Goal: Information Seeking & Learning: Understand process/instructions

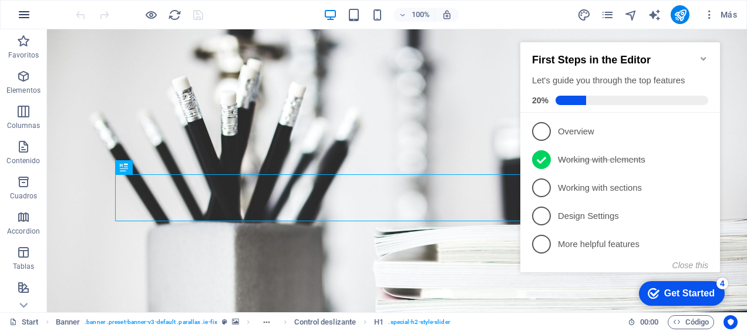
click at [27, 19] on icon "button" at bounding box center [24, 15] width 14 height 14
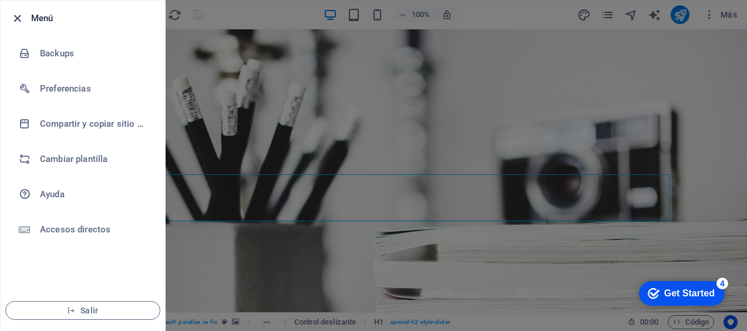
click at [12, 18] on icon "button" at bounding box center [17, 18] width 13 height 13
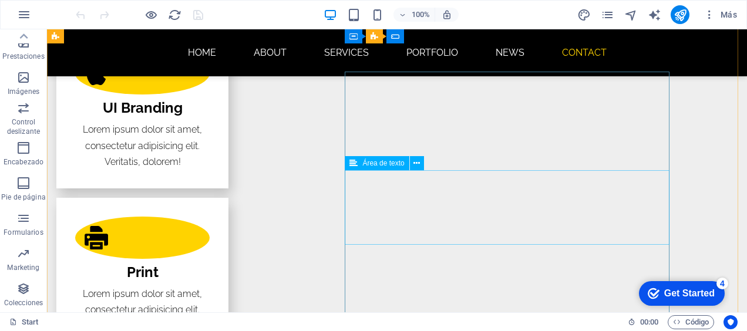
scroll to position [2246, 0]
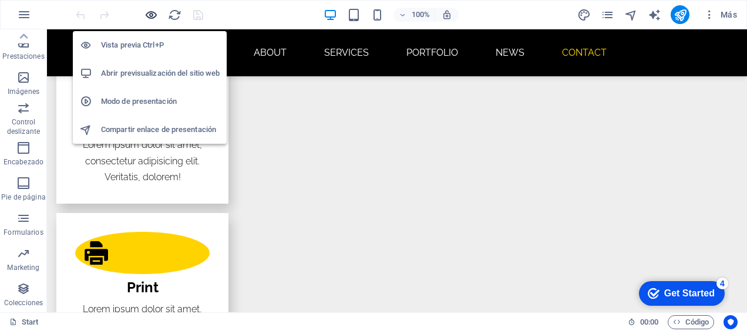
click at [147, 11] on icon "button" at bounding box center [150, 14] width 13 height 13
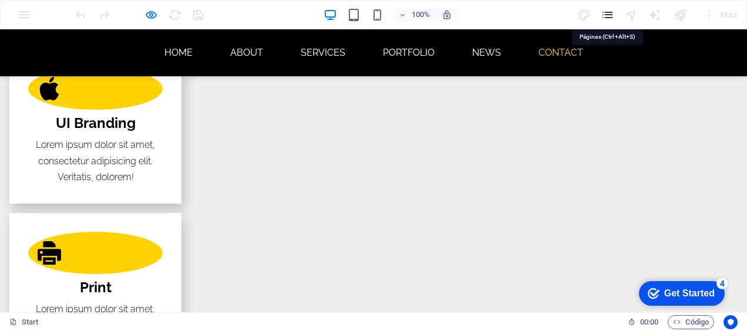
click at [601, 17] on icon "pages" at bounding box center [606, 14] width 13 height 13
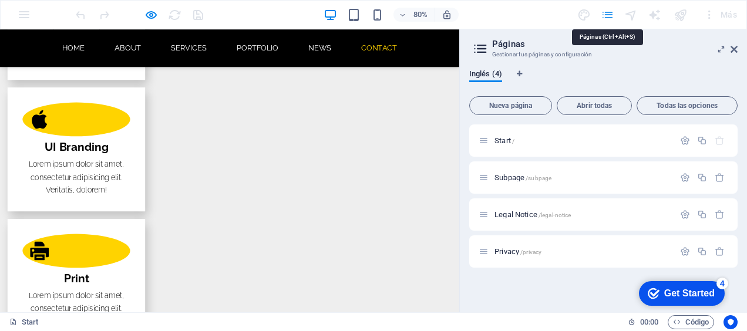
scroll to position [2238, 0]
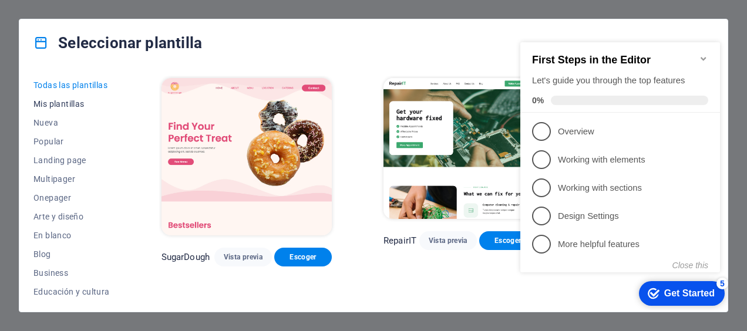
click at [73, 106] on span "Mis plantillas" at bounding box center [71, 103] width 76 height 9
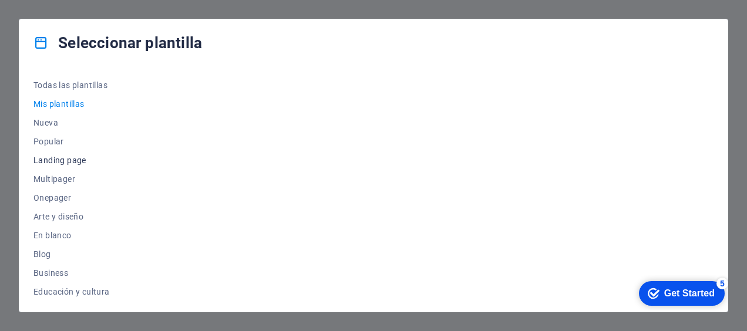
click at [68, 157] on span "Landing page" at bounding box center [71, 160] width 76 height 9
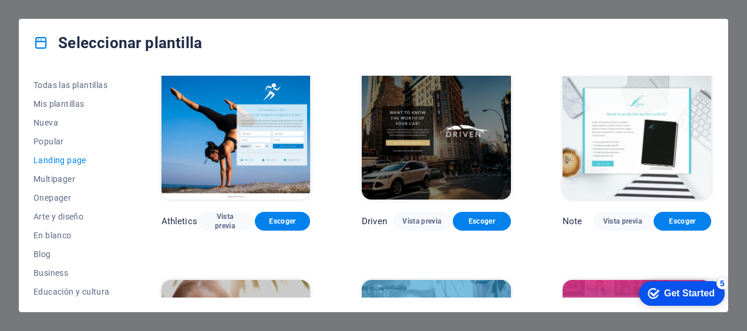
scroll to position [715, 0]
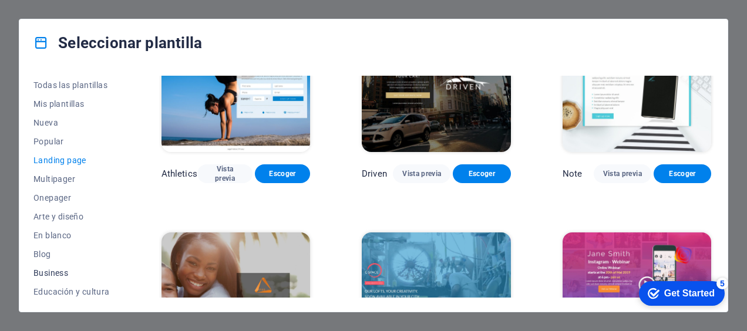
click at [60, 265] on button "Business" at bounding box center [71, 273] width 76 height 19
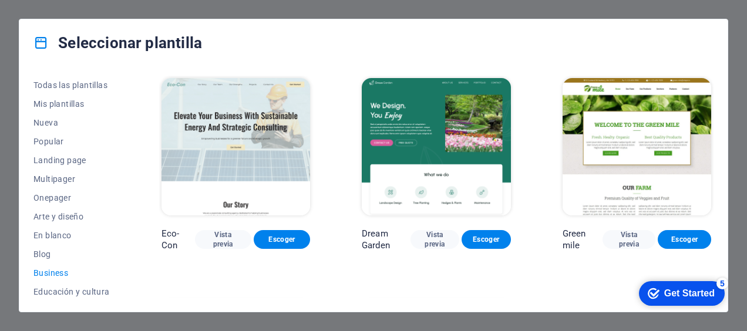
scroll to position [168, 0]
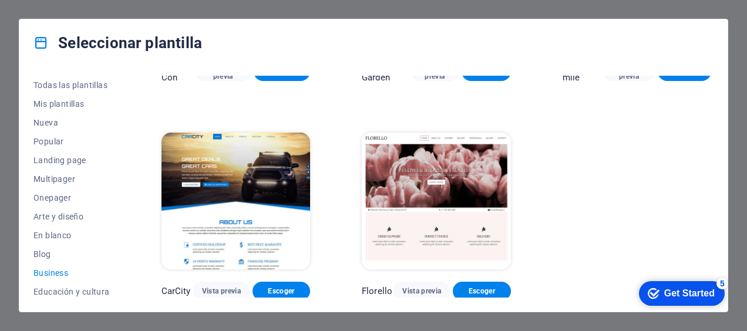
click at [234, 178] on img at bounding box center [235, 201] width 148 height 137
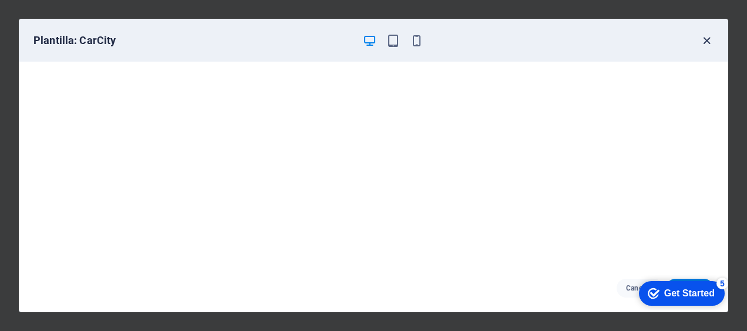
click at [705, 41] on icon "button" at bounding box center [706, 40] width 13 height 13
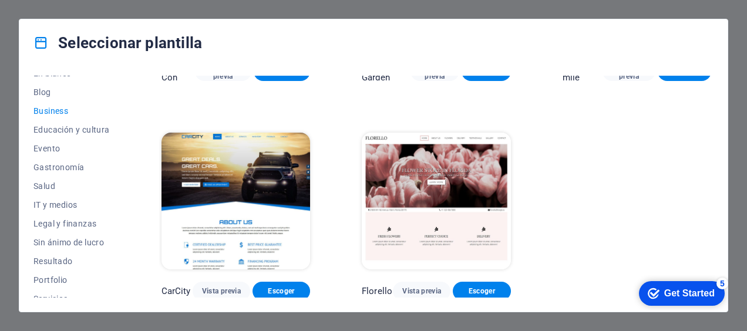
scroll to position [163, 0]
click at [47, 185] on span "Salud" at bounding box center [71, 185] width 76 height 9
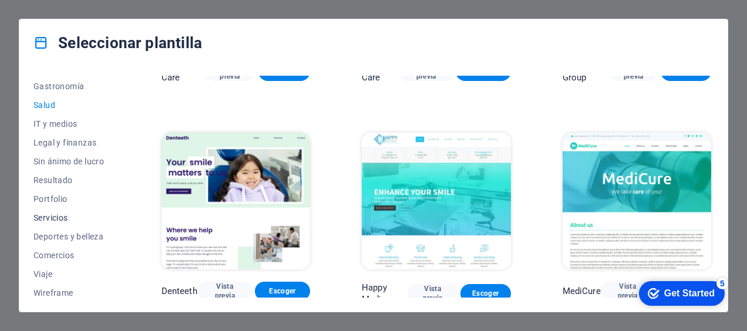
scroll to position [244, 0]
click at [54, 221] on span "Servicios" at bounding box center [71, 216] width 76 height 9
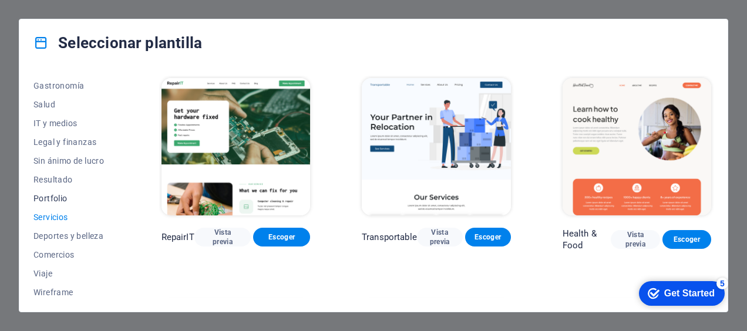
scroll to position [247, 0]
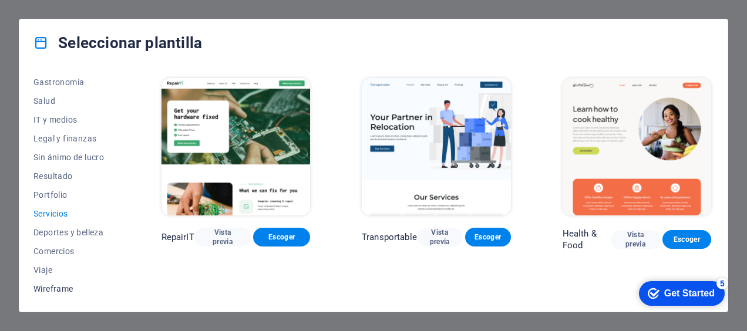
click at [58, 293] on button "Wireframe" at bounding box center [71, 288] width 76 height 19
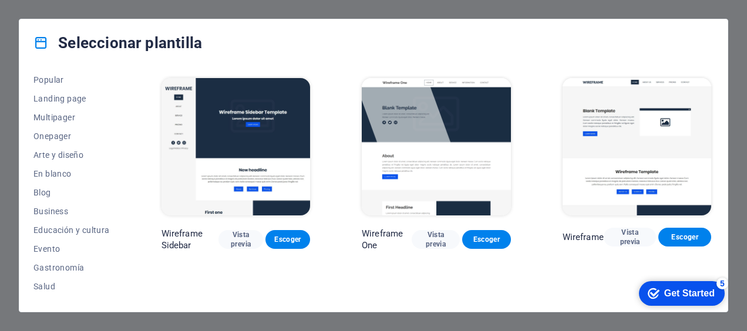
scroll to position [59, 0]
click at [50, 102] on span "Landing page" at bounding box center [71, 100] width 76 height 9
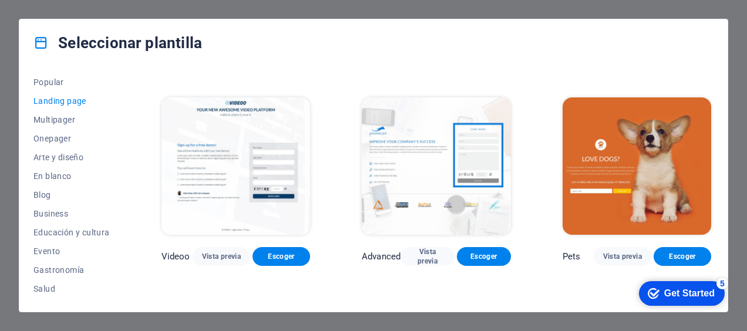
scroll to position [417, 0]
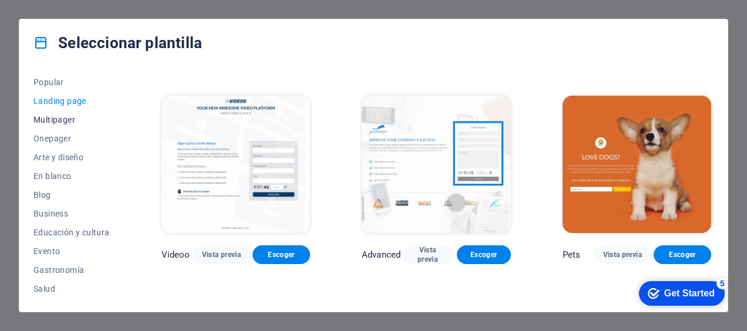
click at [49, 126] on button "Multipager" at bounding box center [71, 119] width 76 height 19
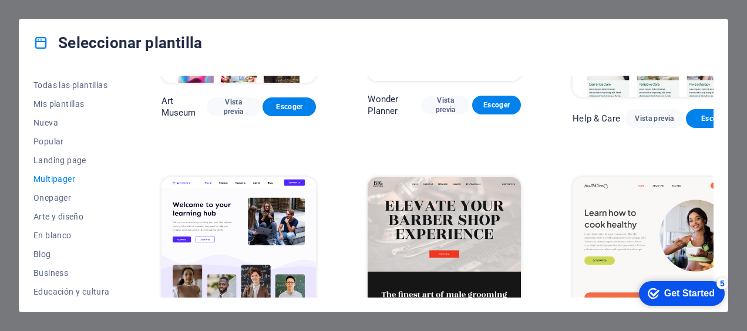
scroll to position [0, 0]
click at [46, 141] on span "Popular" at bounding box center [71, 141] width 76 height 9
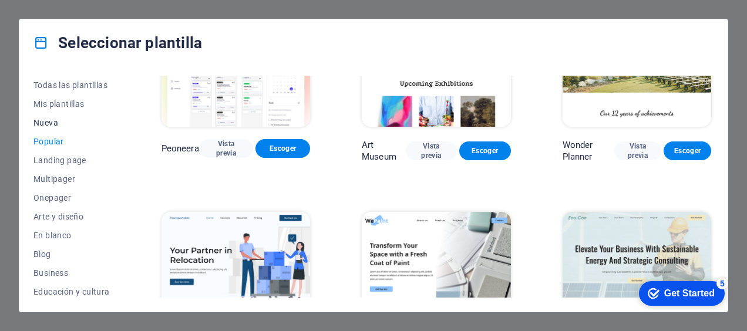
scroll to position [72, 0]
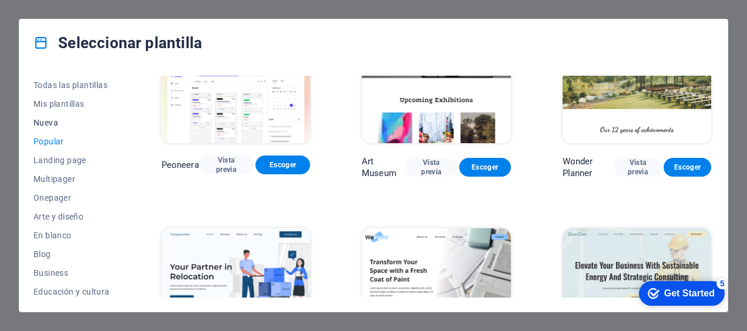
click at [40, 121] on span "Nueva" at bounding box center [71, 122] width 76 height 9
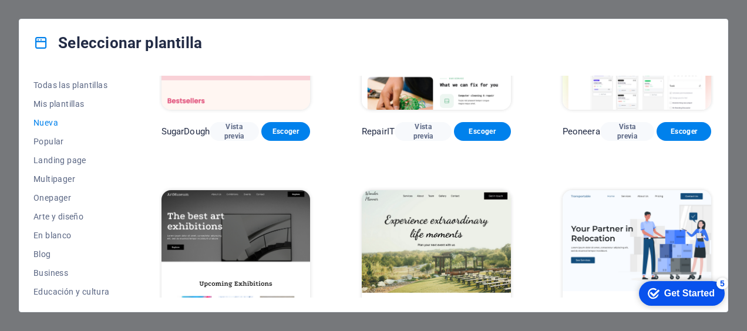
scroll to position [0, 0]
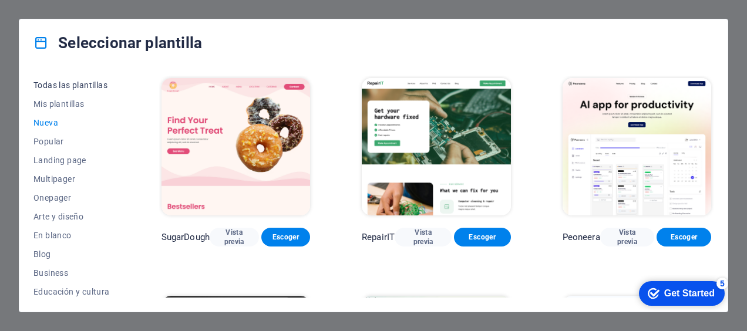
click at [75, 82] on span "Todas las plantillas" at bounding box center [71, 84] width 76 height 9
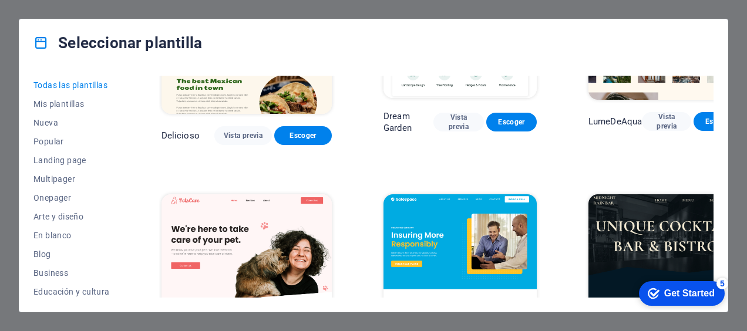
scroll to position [1788, 0]
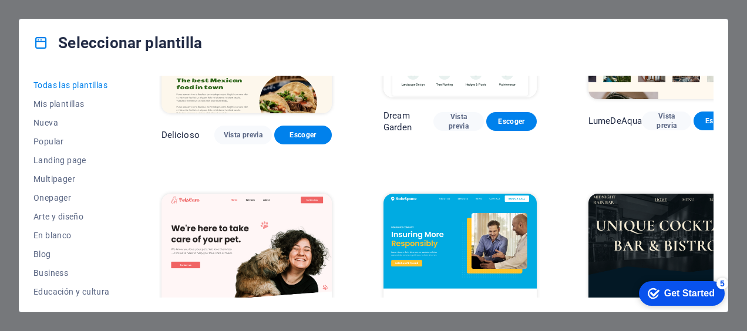
click at [434, 194] on img at bounding box center [459, 264] width 153 height 141
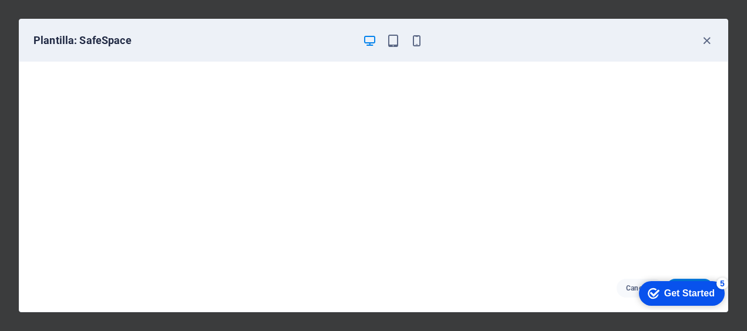
click at [664, 299] on div "checkmark Get Started 5" at bounding box center [682, 293] width 86 height 25
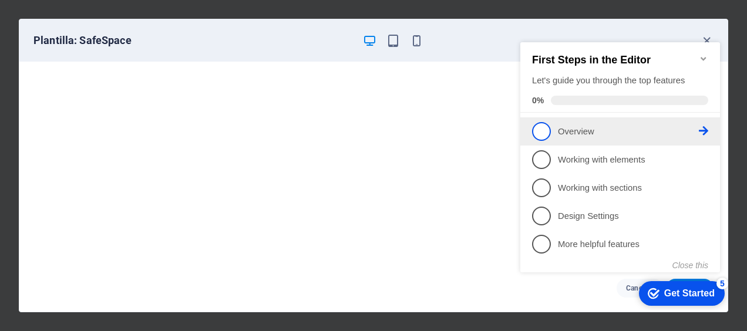
click at [551, 137] on link "1 Overview - incomplete" at bounding box center [620, 131] width 176 height 19
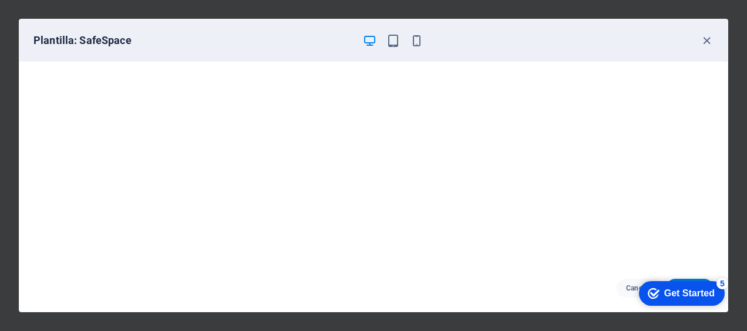
click at [654, 296] on icon "checkmark" at bounding box center [653, 294] width 12 height 12
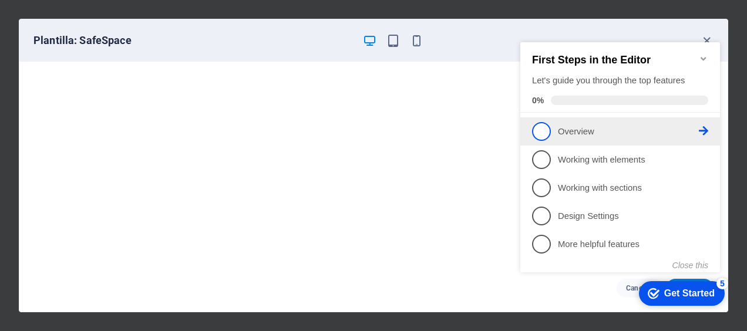
click at [558, 126] on p "Overview - incomplete" at bounding box center [628, 132] width 141 height 12
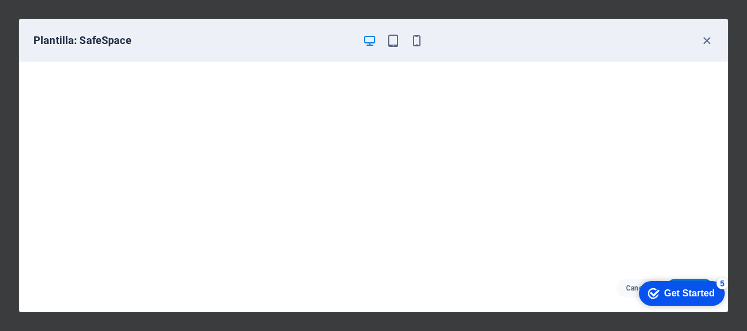
click at [664, 290] on div "Get Started" at bounding box center [689, 293] width 50 height 11
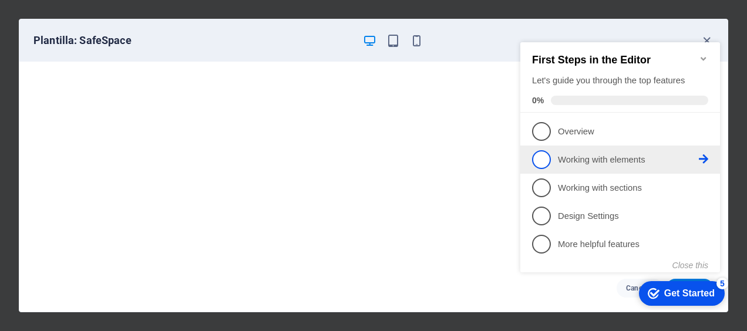
click at [551, 163] on link "2 Working with elements - incomplete" at bounding box center [620, 159] width 176 height 19
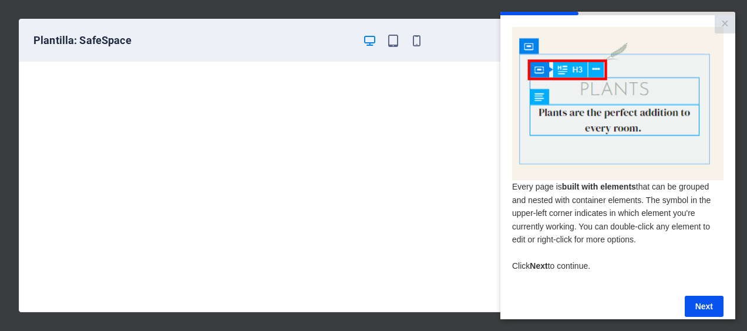
scroll to position [22, 0]
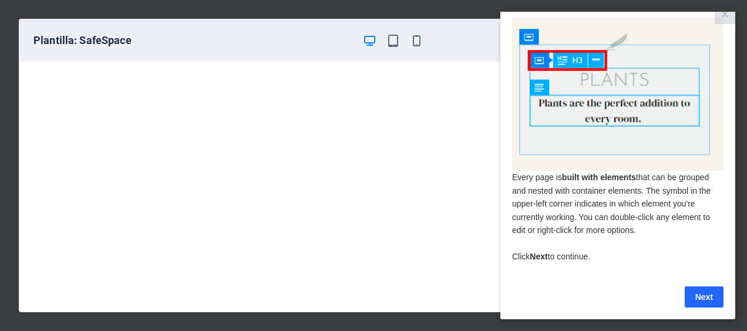
click at [705, 288] on link "Next" at bounding box center [703, 296] width 39 height 21
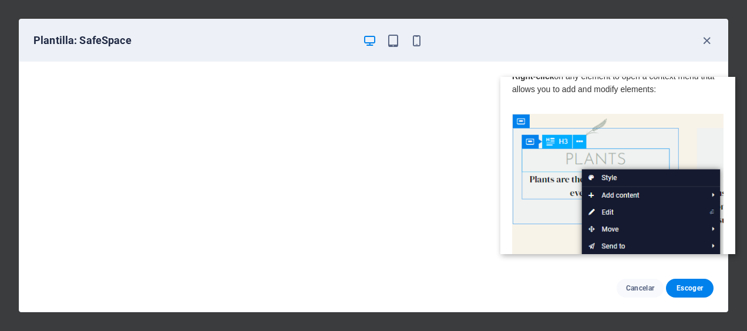
scroll to position [0, 0]
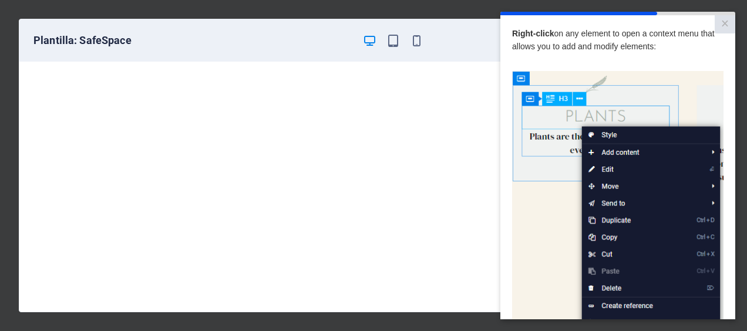
click at [593, 95] on img at bounding box center [617, 237] width 211 height 333
